Goal: Navigation & Orientation: Find specific page/section

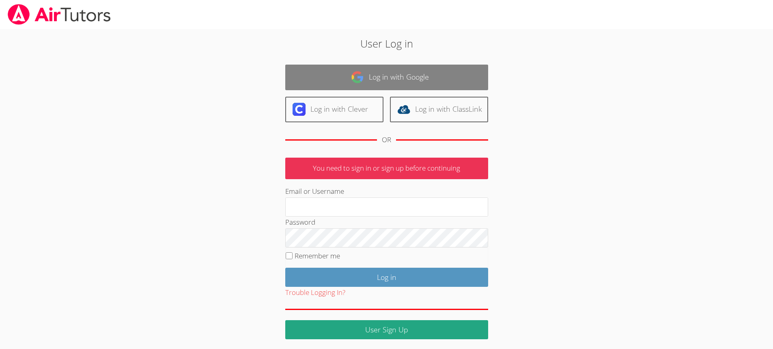
click at [385, 72] on link "Log in with Google" at bounding box center [386, 78] width 203 height 26
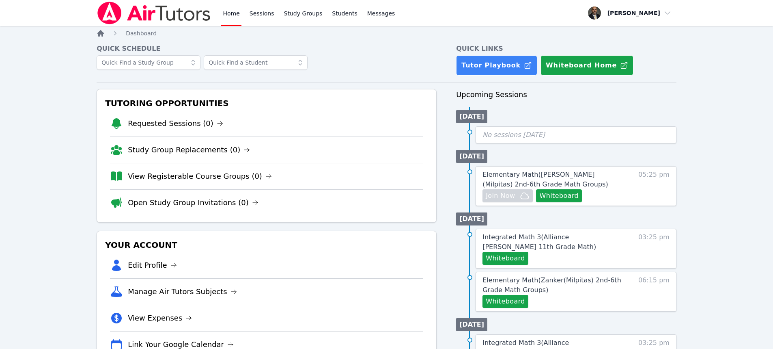
click at [97, 33] on icon "Breadcrumb" at bounding box center [101, 33] width 8 height 8
